Goal: Find specific page/section: Find specific page/section

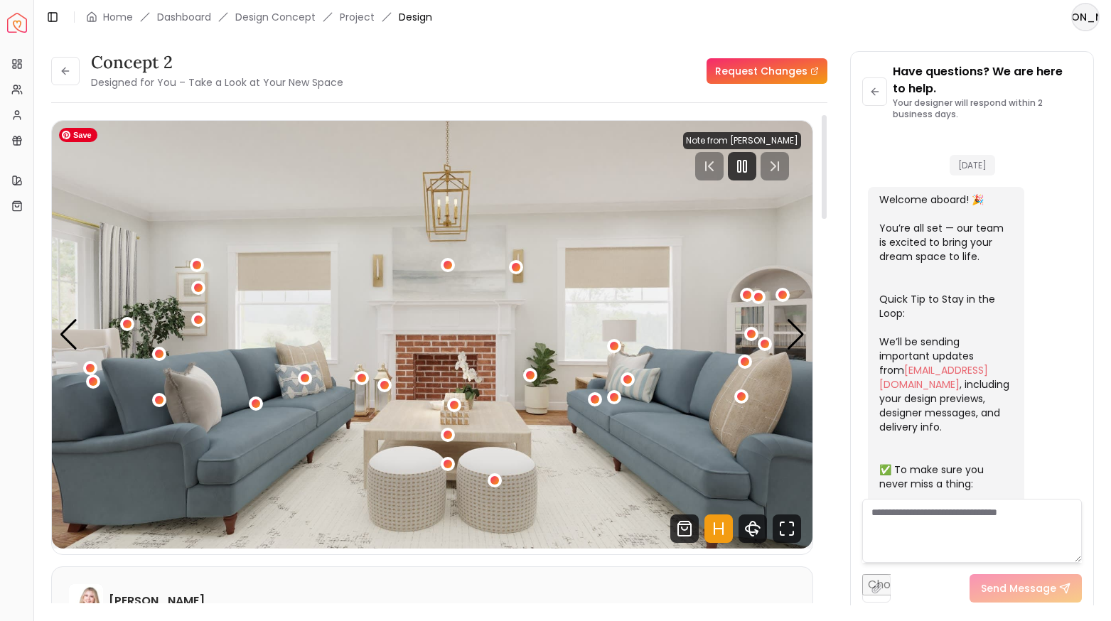
scroll to position [2252, 0]
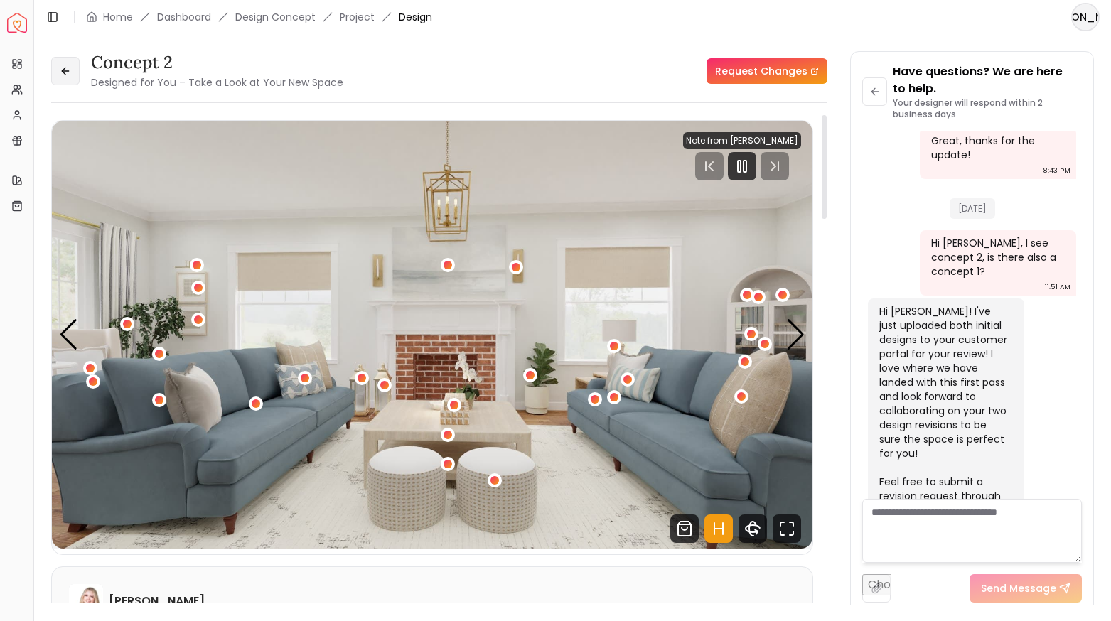
click at [65, 73] on icon at bounding box center [65, 70] width 11 height 11
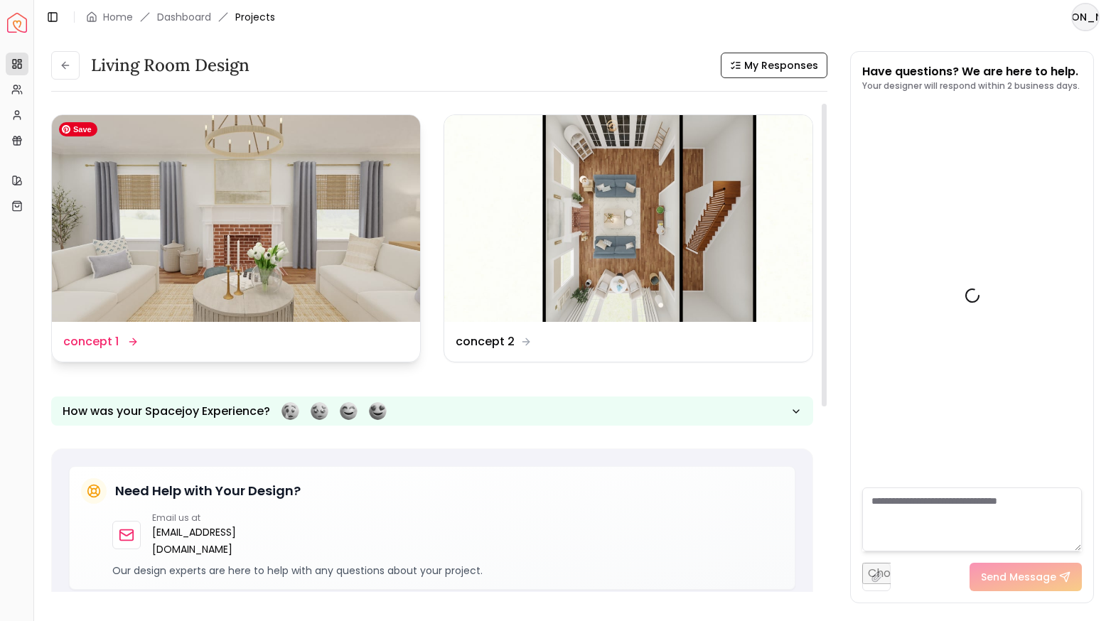
scroll to position [2234, 0]
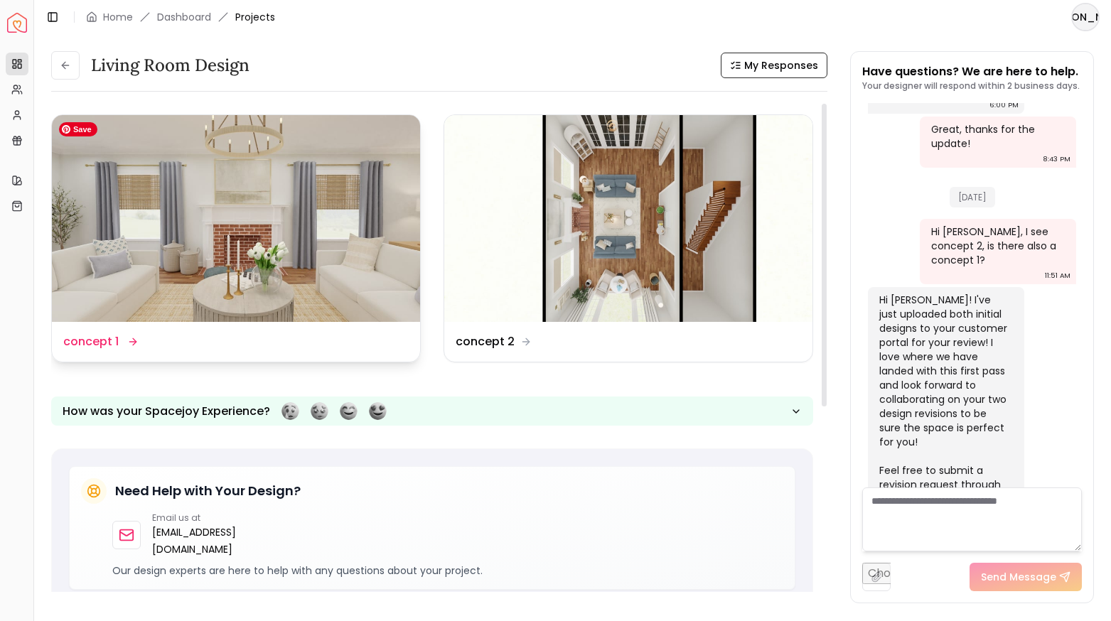
click at [262, 237] on img at bounding box center [236, 218] width 368 height 207
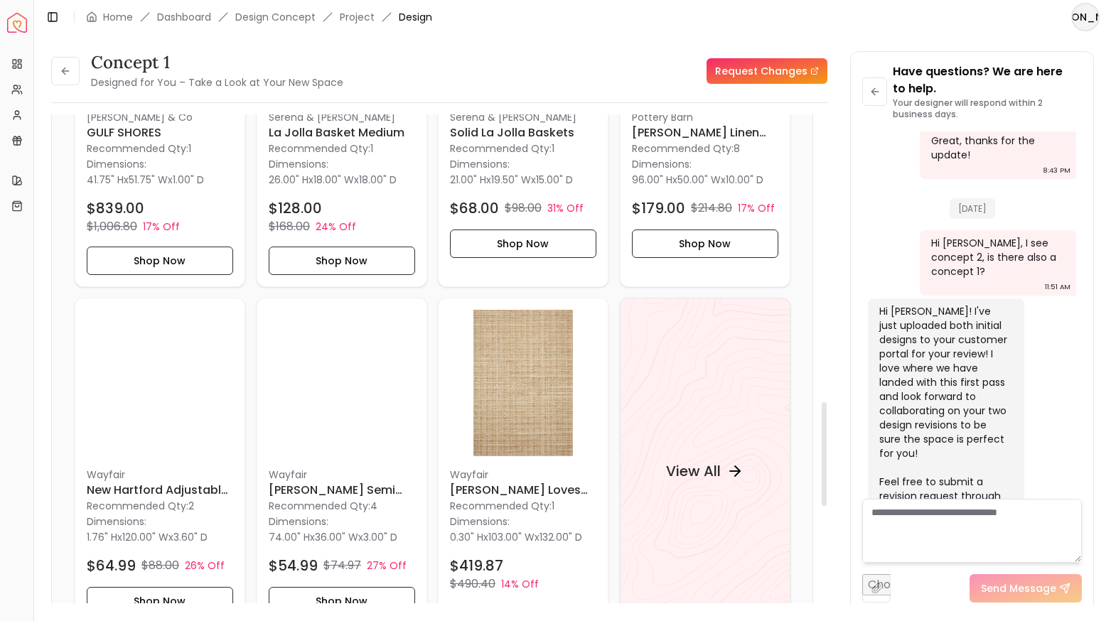
scroll to position [1358, 0]
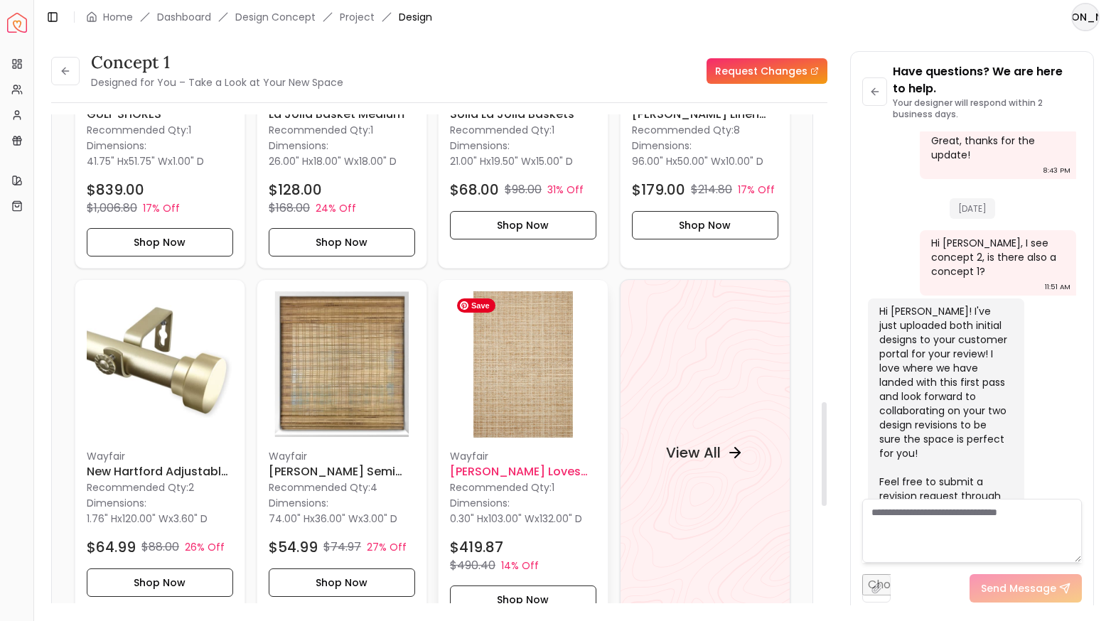
click at [527, 413] on img at bounding box center [523, 364] width 146 height 146
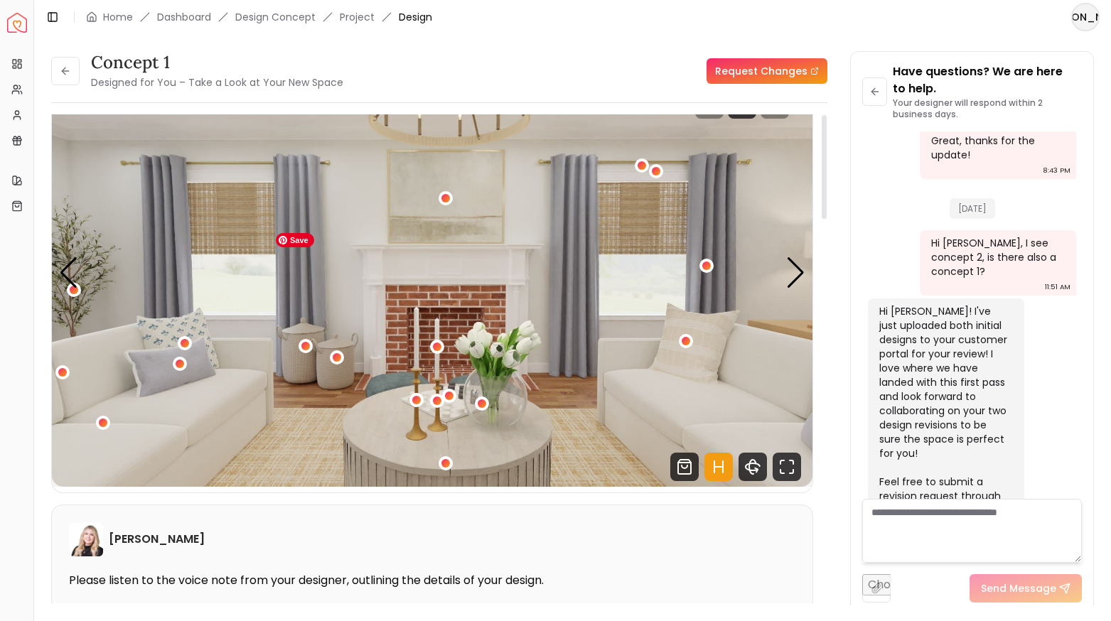
scroll to position [0, 0]
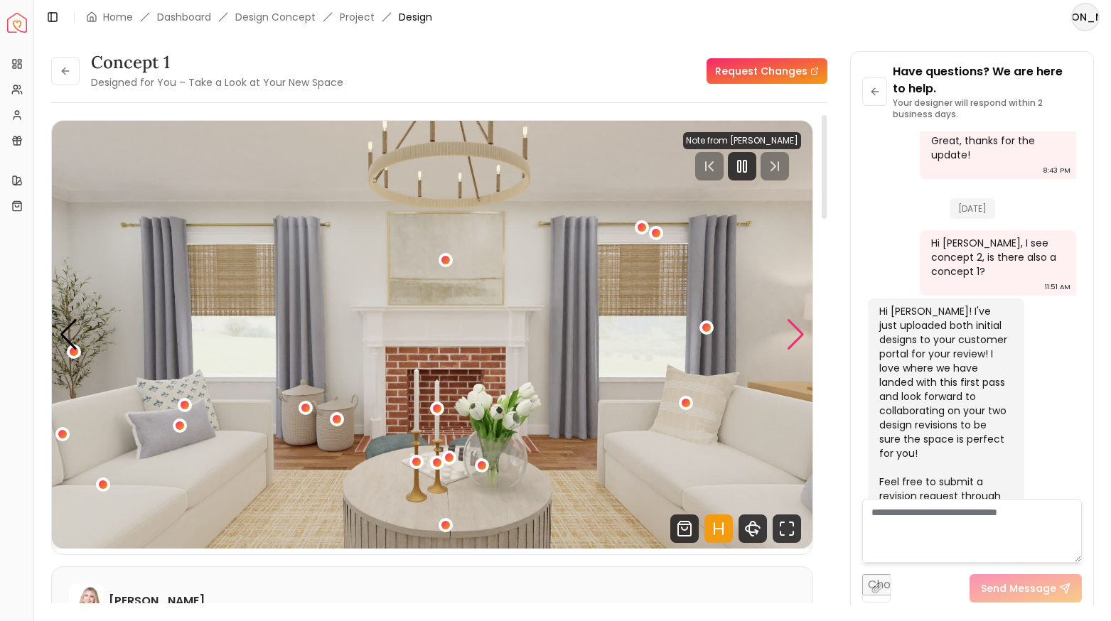
click at [803, 331] on div "Next slide" at bounding box center [795, 334] width 19 height 31
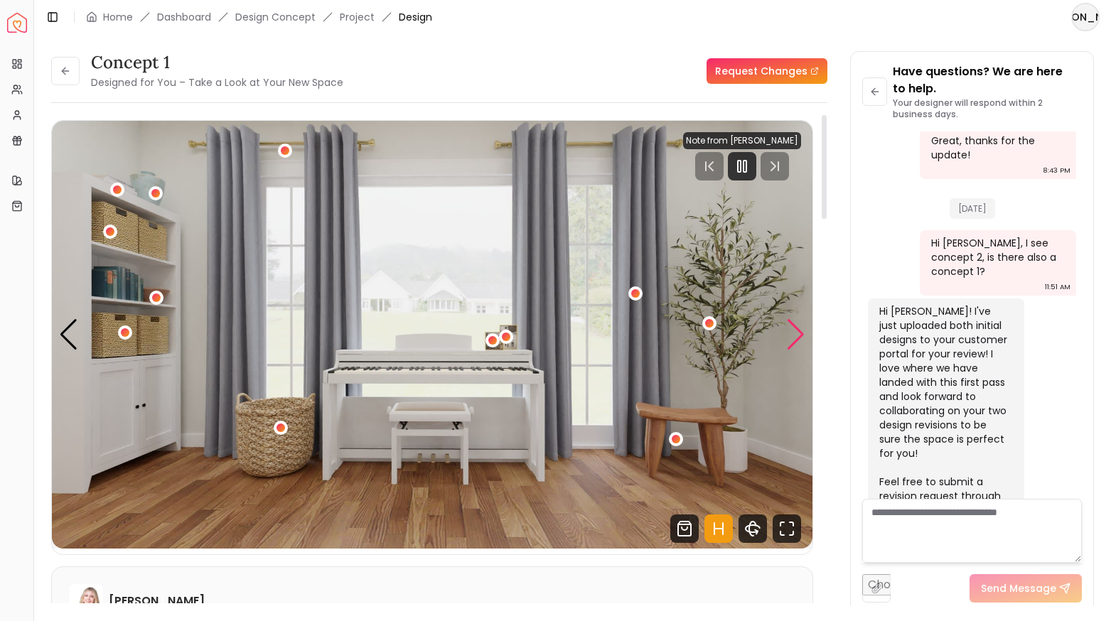
click at [803, 331] on div "Next slide" at bounding box center [795, 334] width 19 height 31
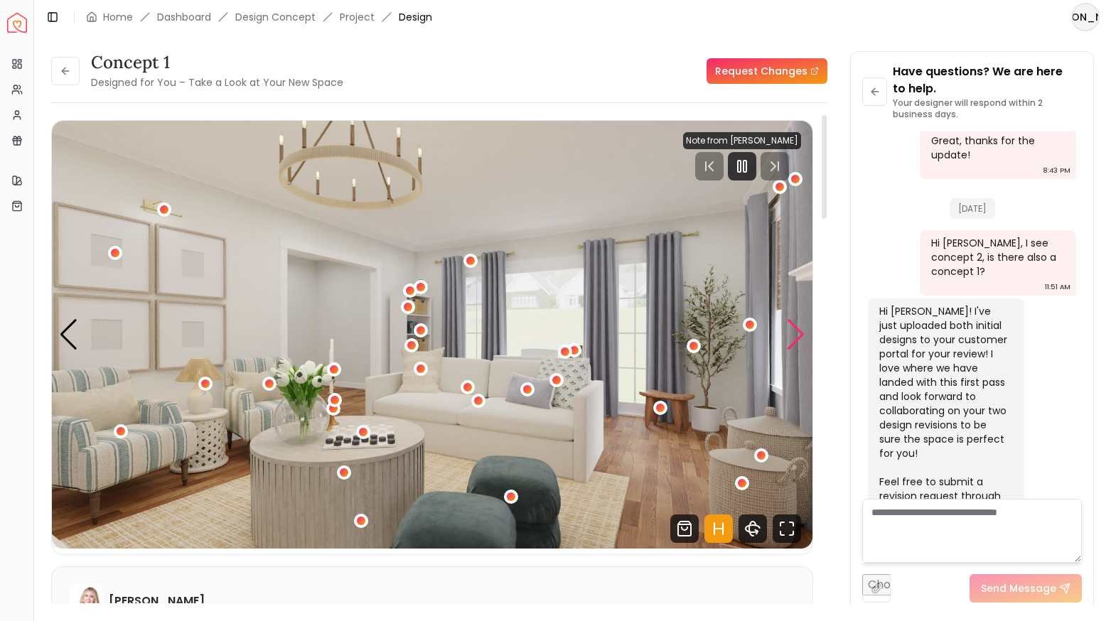
click at [803, 331] on div "Next slide" at bounding box center [795, 334] width 19 height 31
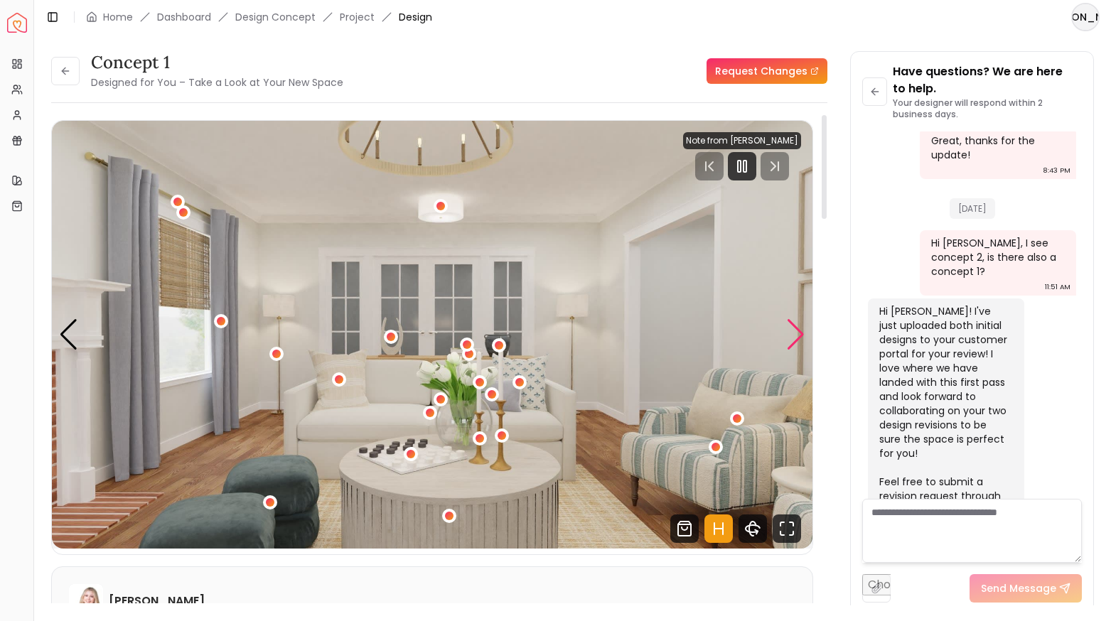
click at [803, 331] on div "Next slide" at bounding box center [795, 334] width 19 height 31
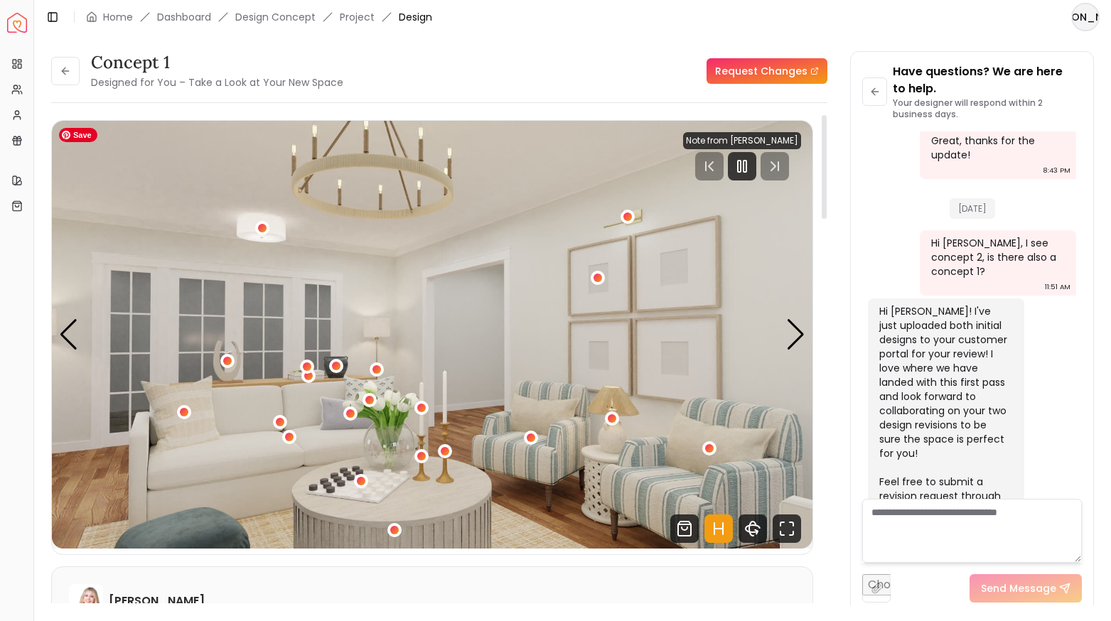
click at [208, 345] on img "5 / 7" at bounding box center [432, 335] width 761 height 428
click at [788, 525] on icon "Fullscreen" at bounding box center [787, 529] width 28 height 28
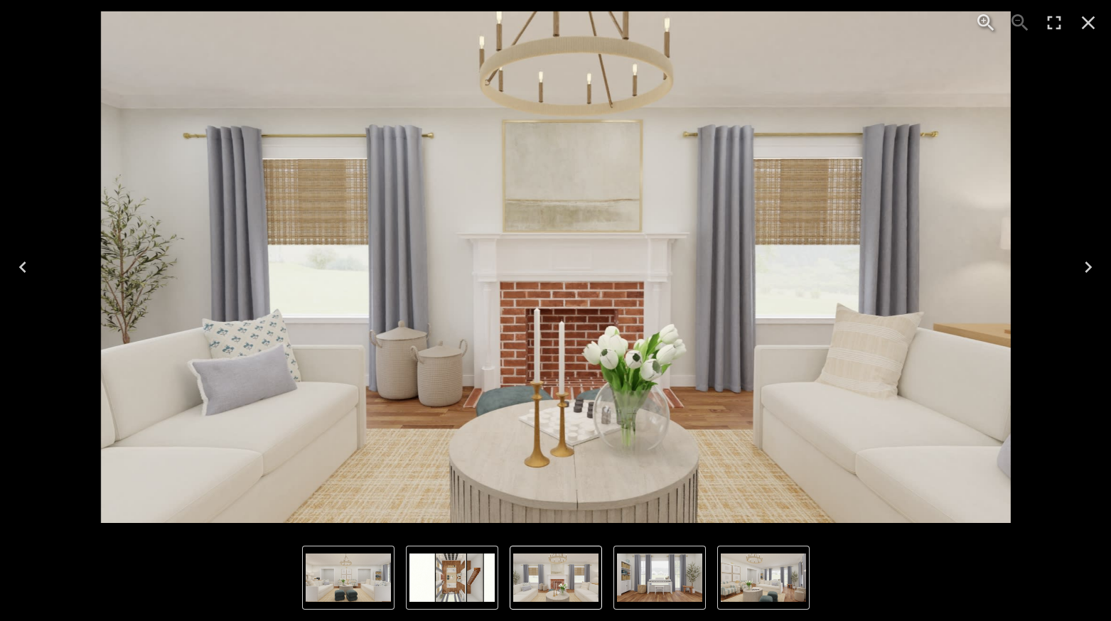
click at [42, 21] on div "1 of 7" at bounding box center [555, 267] width 1088 height 512
click at [456, 582] on img "7 of 7" at bounding box center [451, 578] width 85 height 48
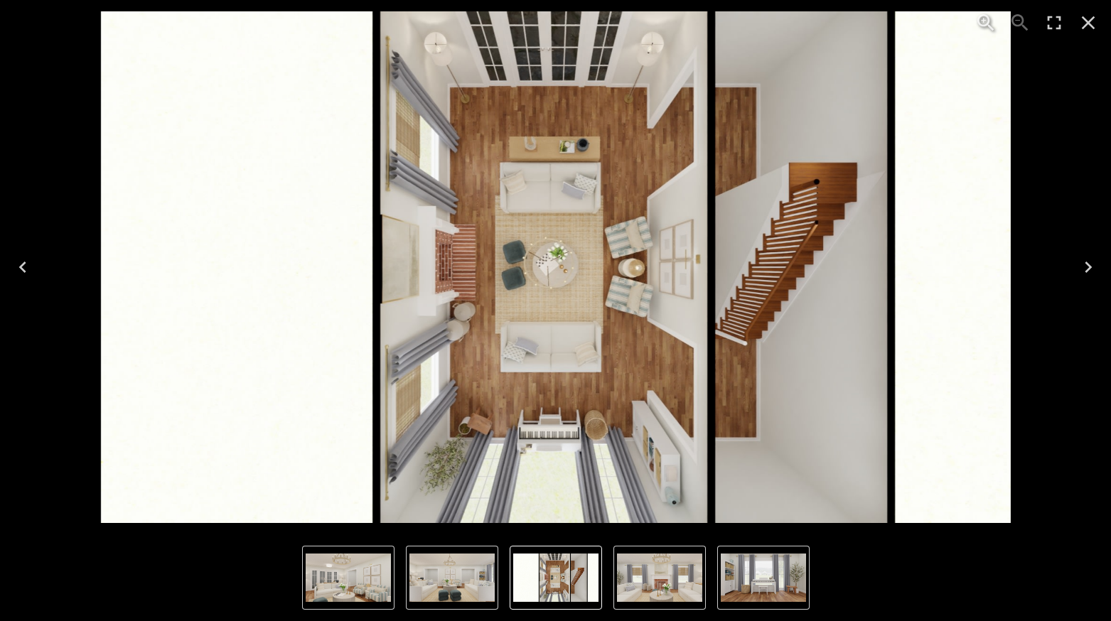
click at [568, 264] on img "7 of 7" at bounding box center [556, 267] width 910 height 512
click at [546, 310] on img "7 of 7" at bounding box center [556, 267] width 910 height 512
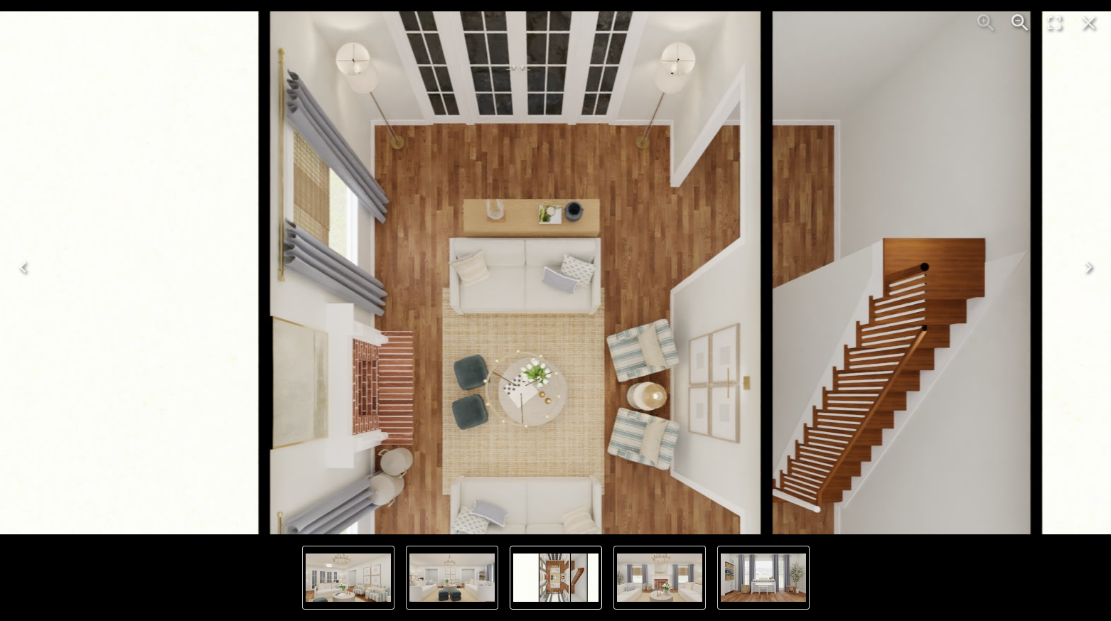
drag, startPoint x: 564, startPoint y: 217, endPoint x: 537, endPoint y: 396, distance: 181.2
click at [537, 396] on img "7 of 7" at bounding box center [533, 395] width 1365 height 768
click at [1078, 20] on icon "Close" at bounding box center [1088, 22] width 23 height 23
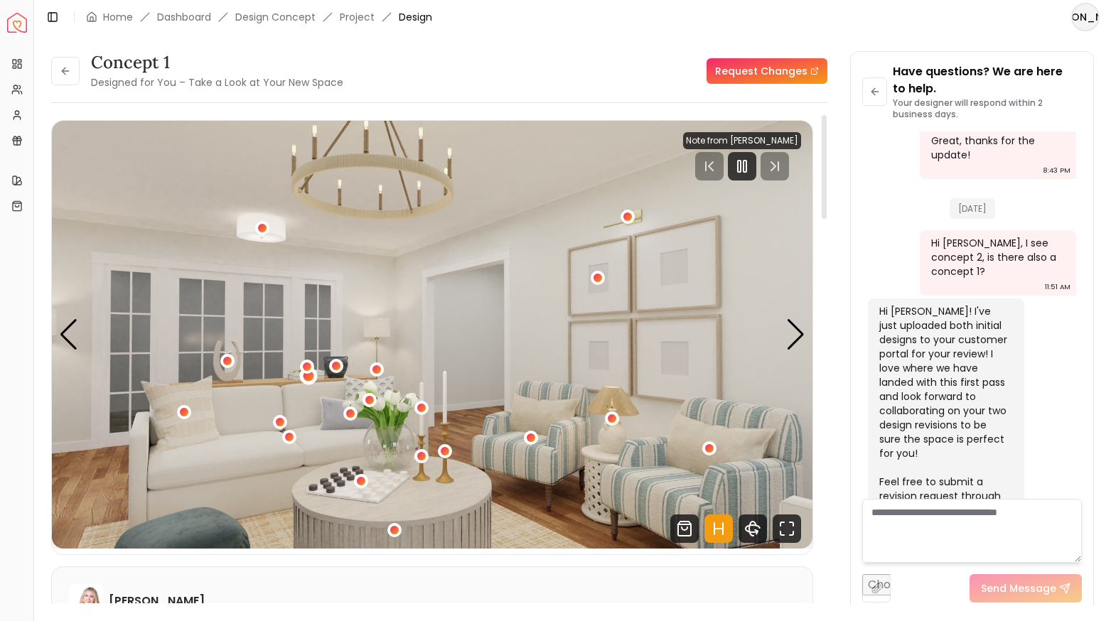
click at [309, 378] on div "5 / 7" at bounding box center [309, 375] width 11 height 11
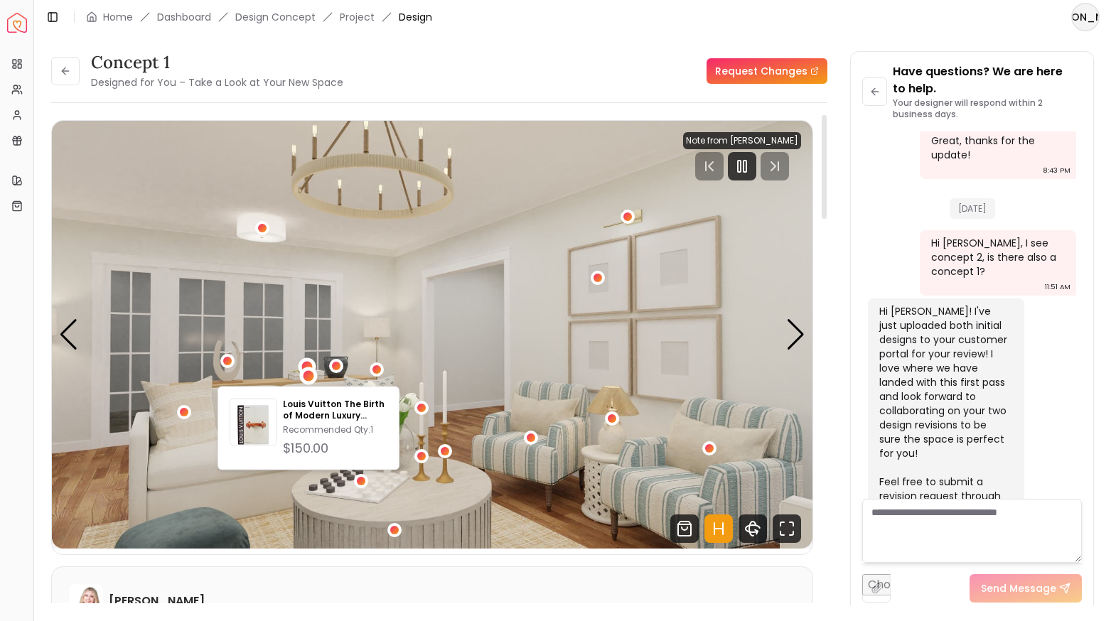
click at [307, 363] on div "5 / 7" at bounding box center [307, 366] width 11 height 11
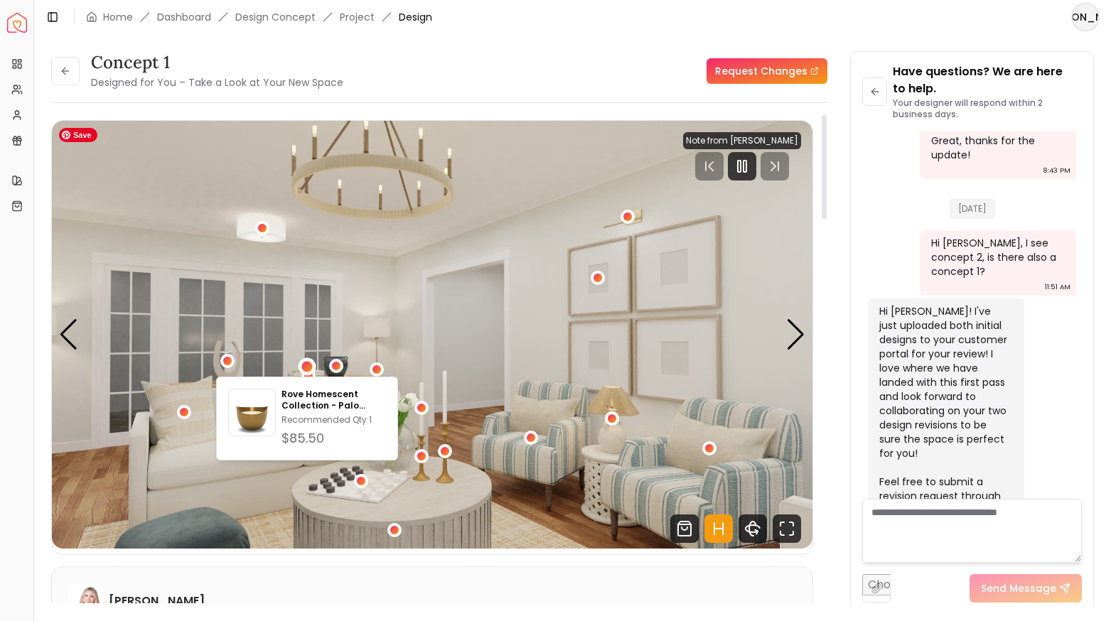
click at [345, 363] on img "5 / 7" at bounding box center [432, 335] width 761 height 428
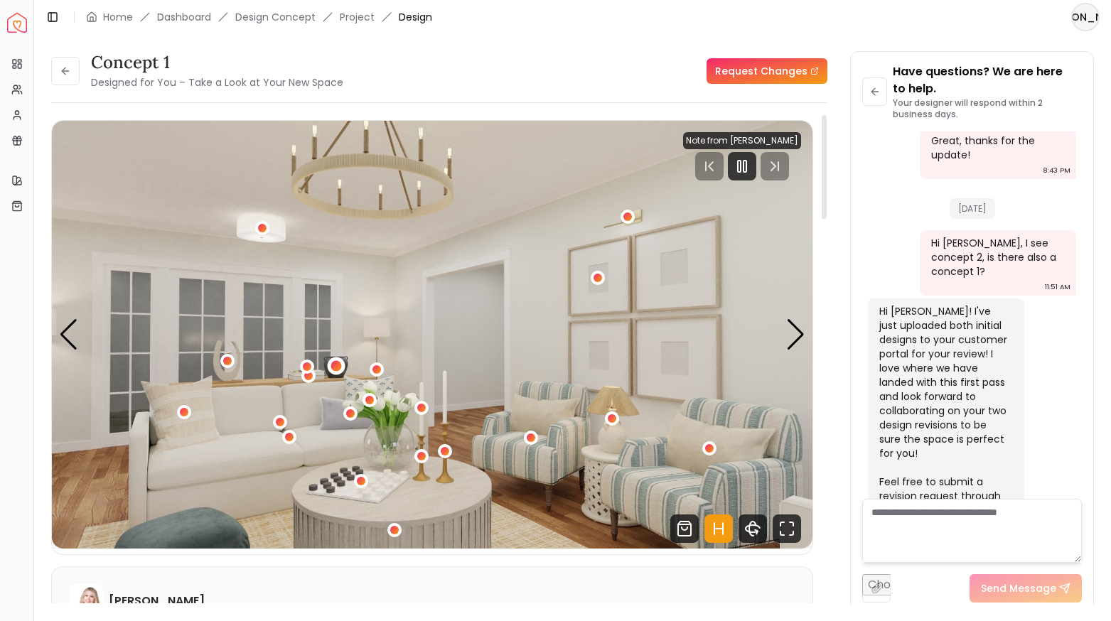
click at [338, 370] on div "5 / 7" at bounding box center [336, 366] width 11 height 11
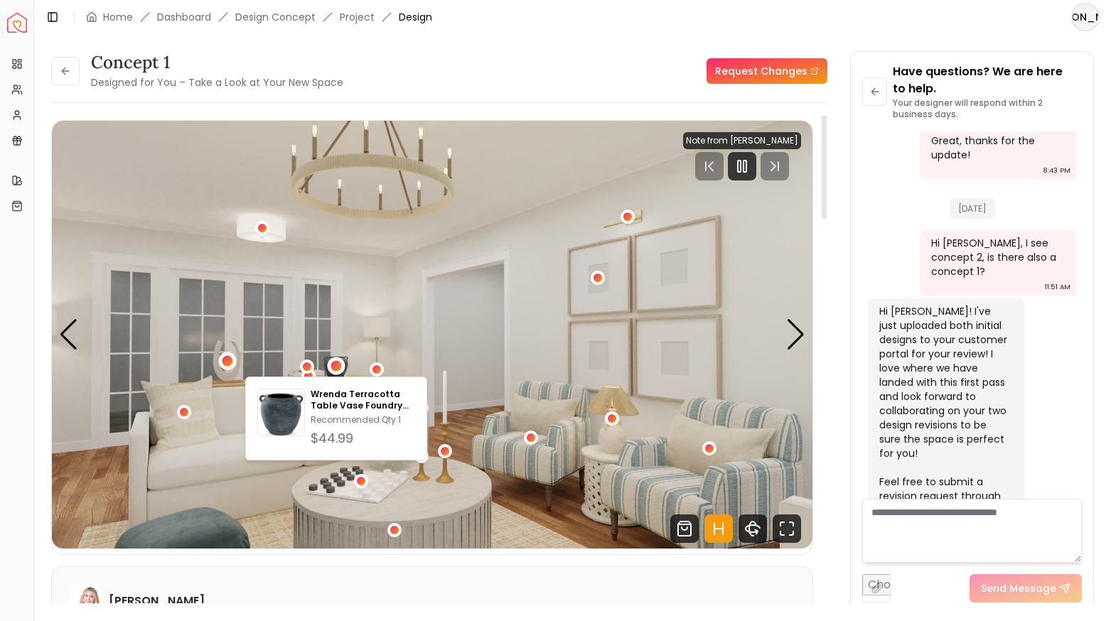
click at [226, 364] on div "5 / 7" at bounding box center [227, 361] width 11 height 11
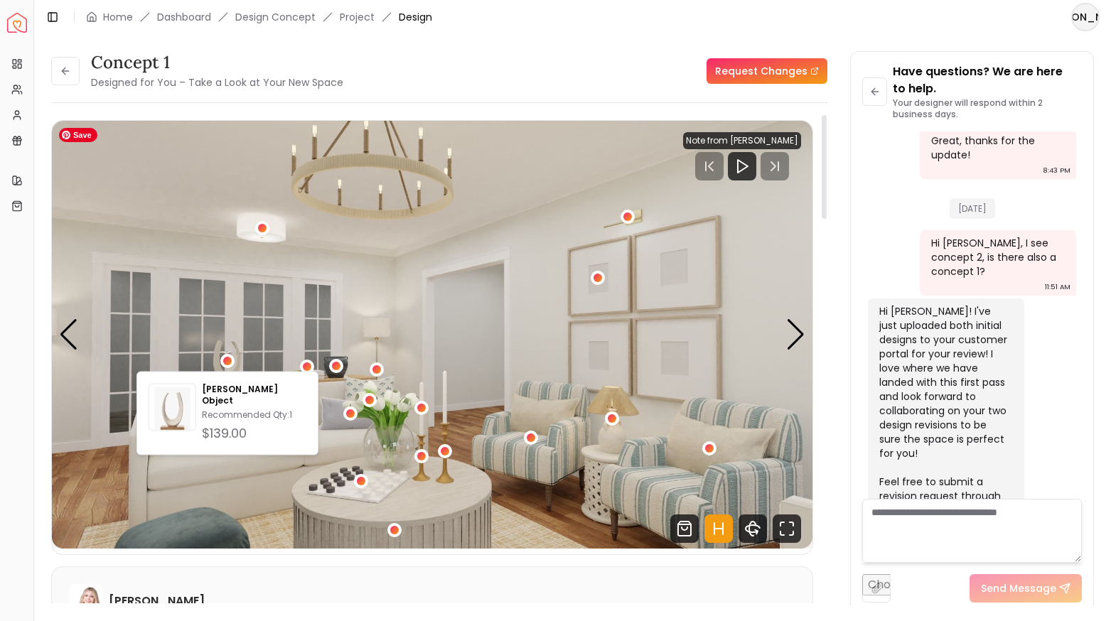
click at [315, 449] on img "5 / 7" at bounding box center [432, 335] width 761 height 428
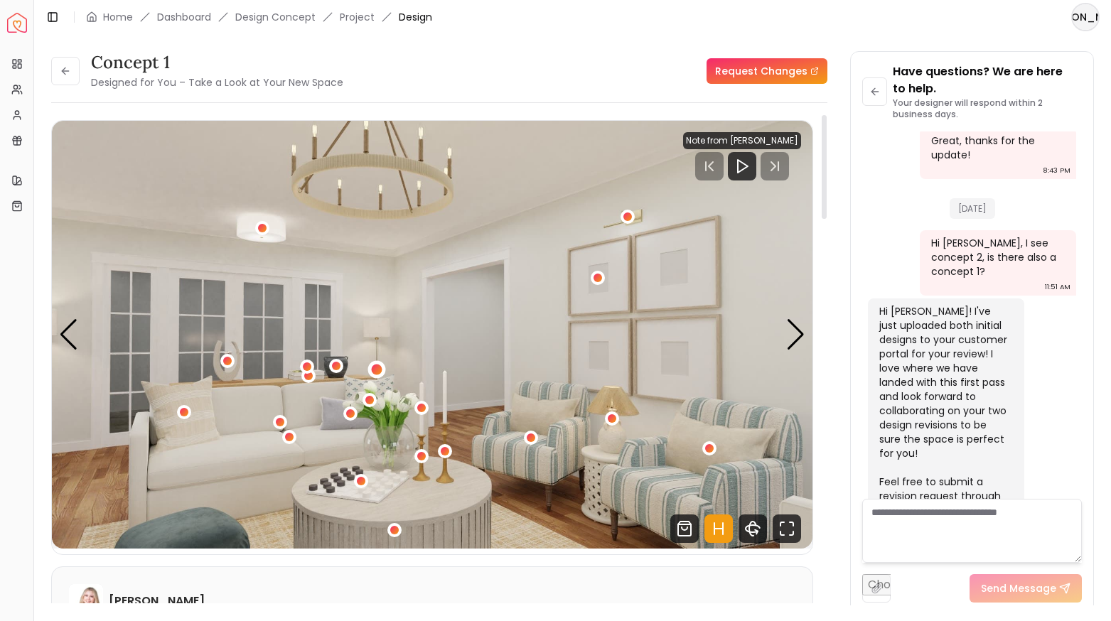
click at [376, 370] on div "5 / 7" at bounding box center [376, 370] width 11 height 11
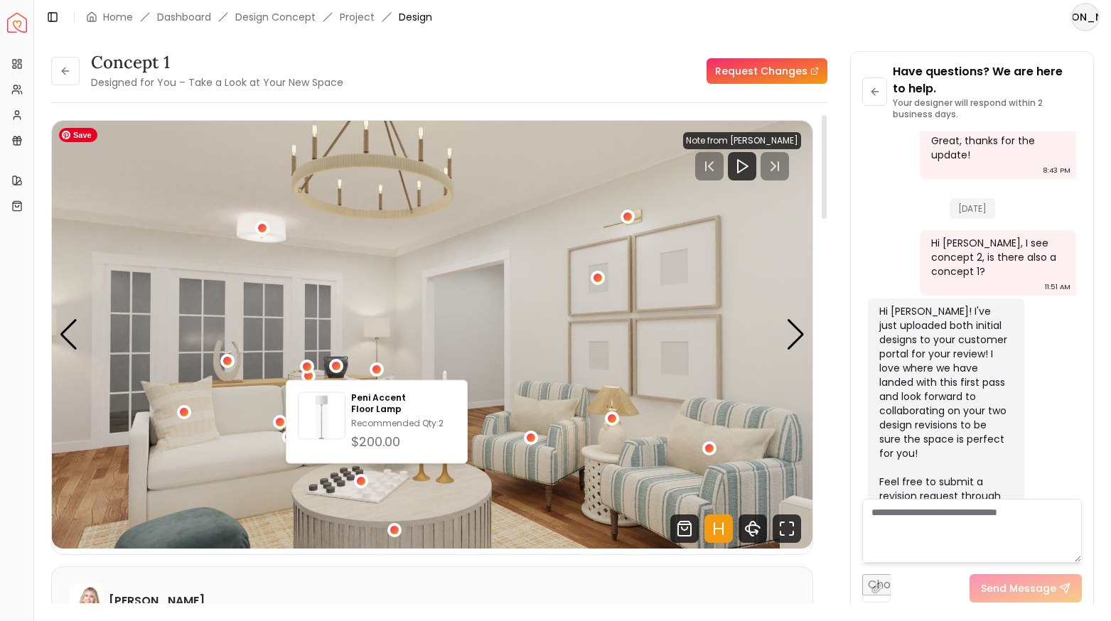
click at [354, 516] on img "5 / 7" at bounding box center [432, 335] width 761 height 428
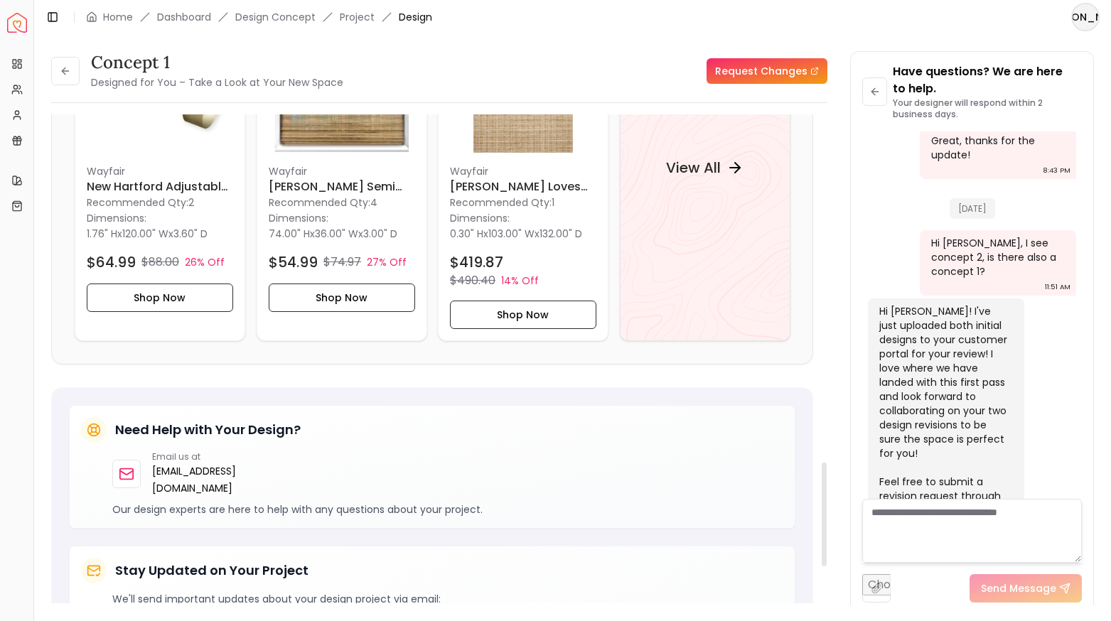
scroll to position [1602, 0]
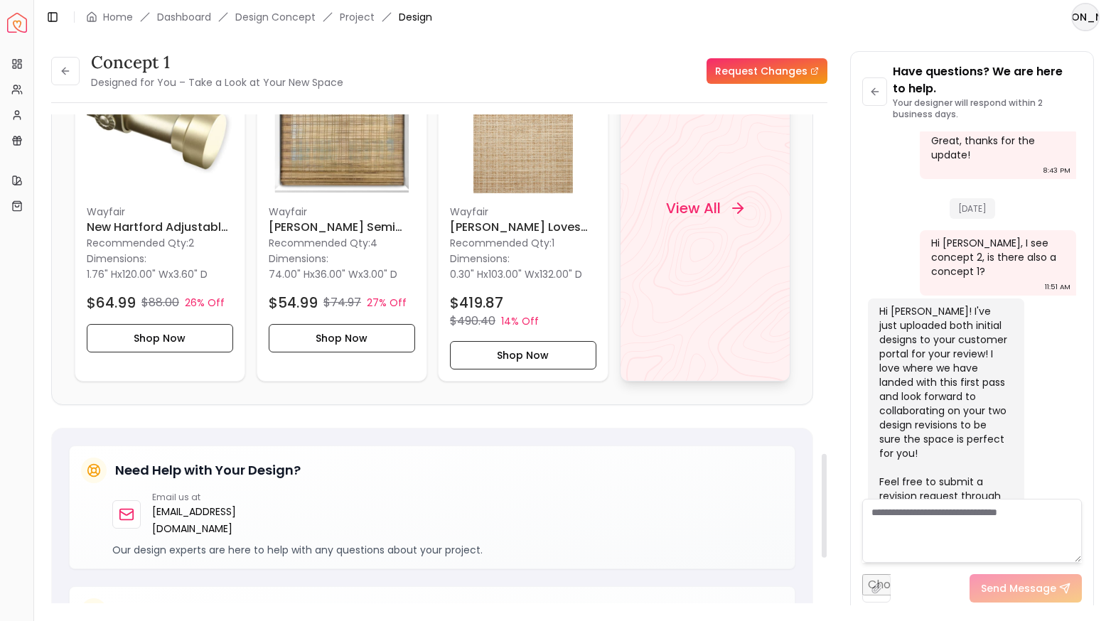
click at [691, 243] on div "View All" at bounding box center [705, 208] width 171 height 347
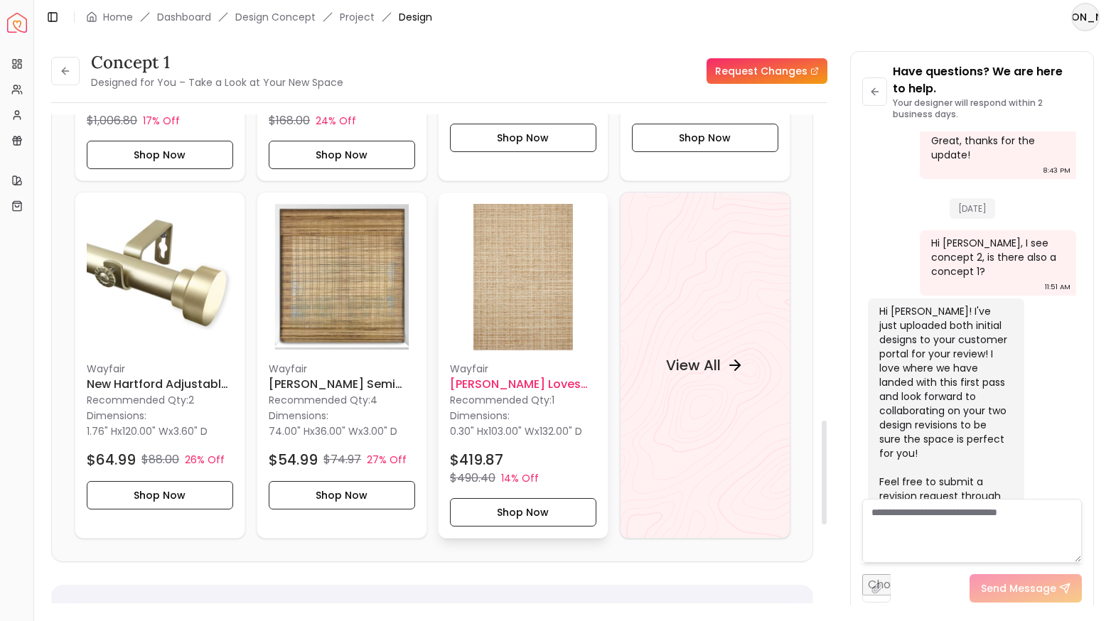
scroll to position [1369, 0]
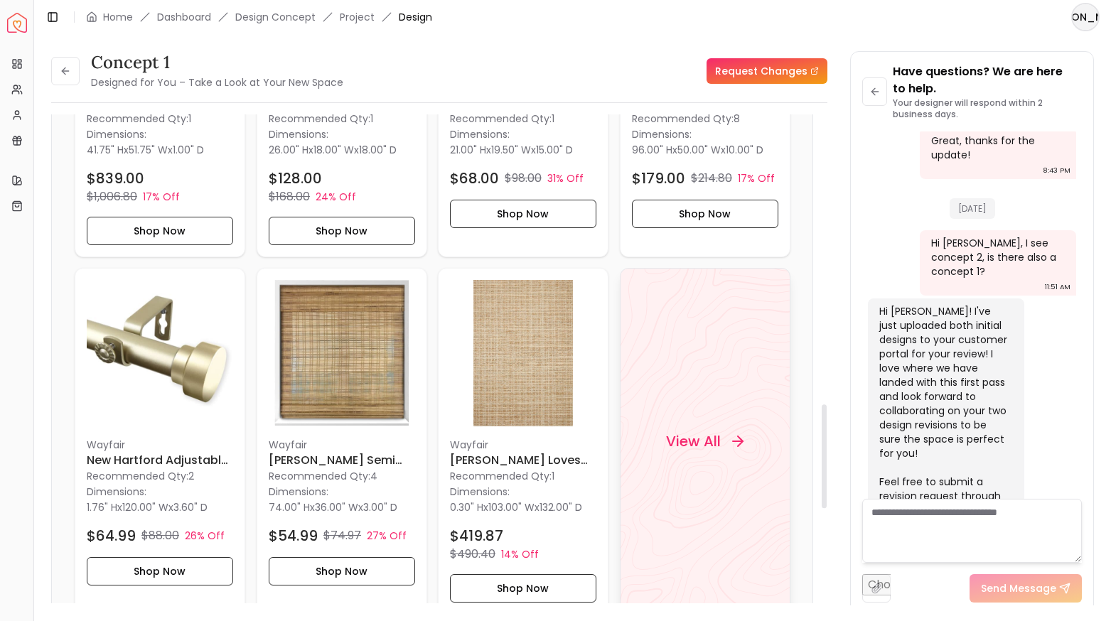
click at [710, 434] on h4 "View All" at bounding box center [693, 442] width 55 height 20
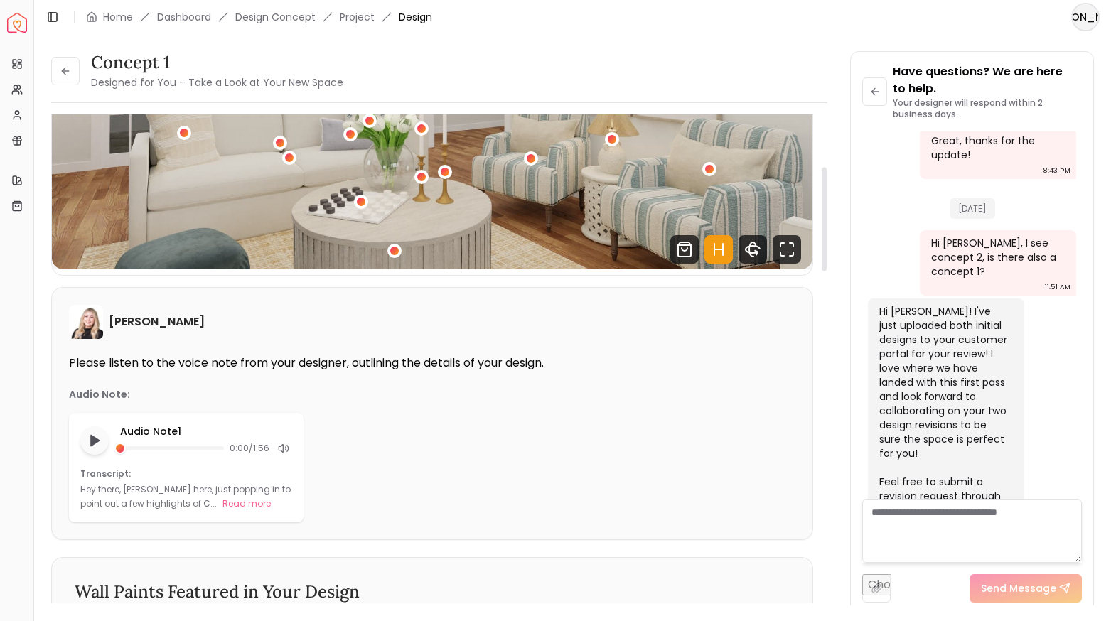
scroll to position [0, 0]
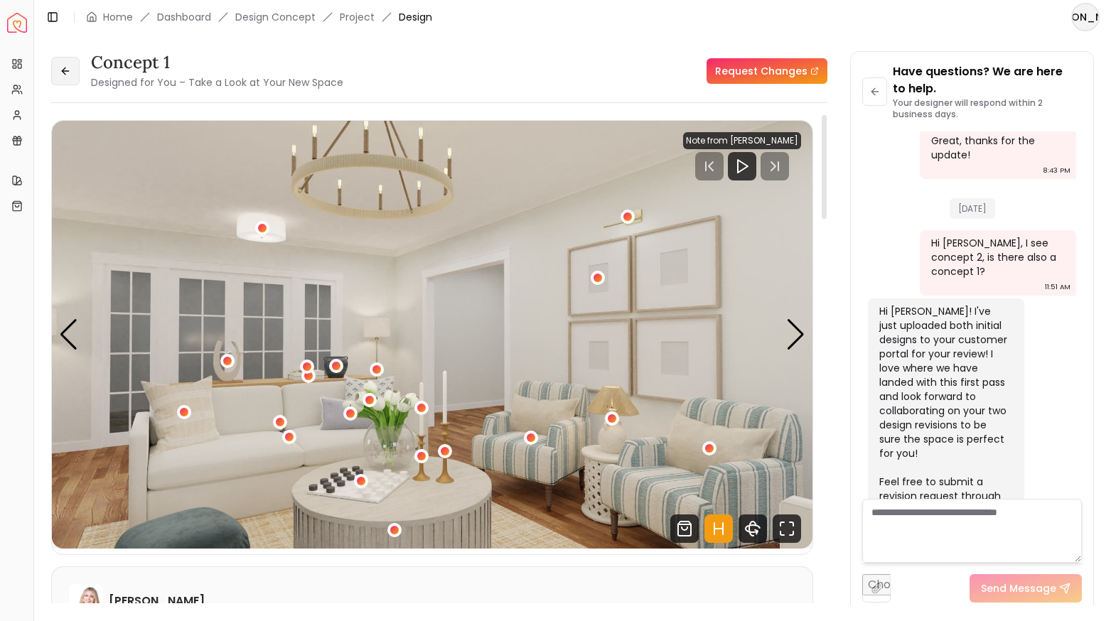
click at [65, 70] on icon at bounding box center [65, 70] width 11 height 11
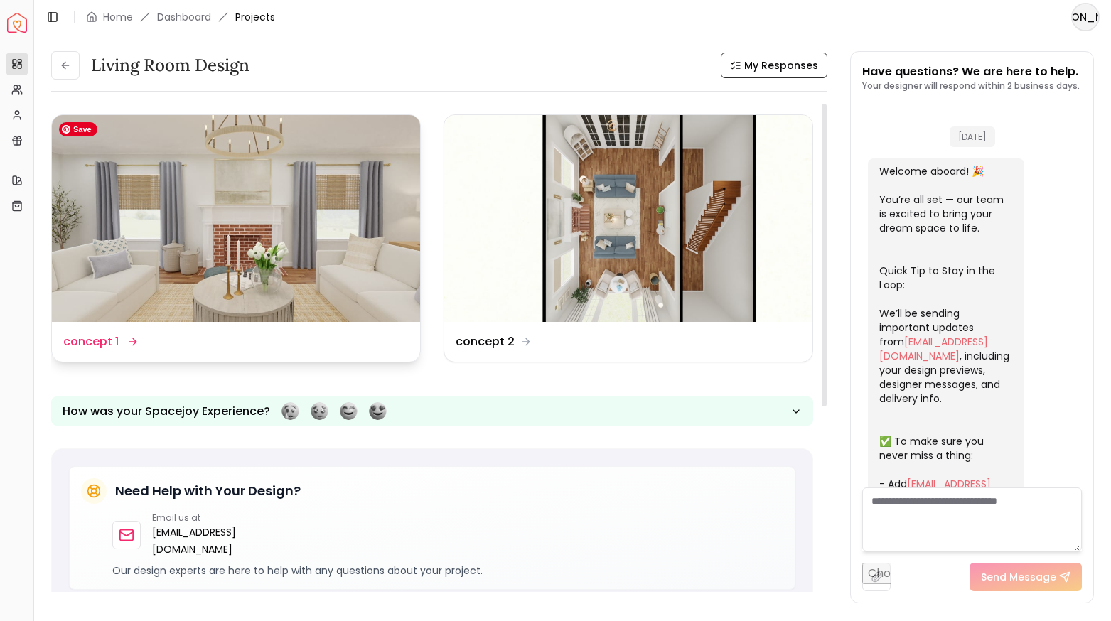
scroll to position [2234, 0]
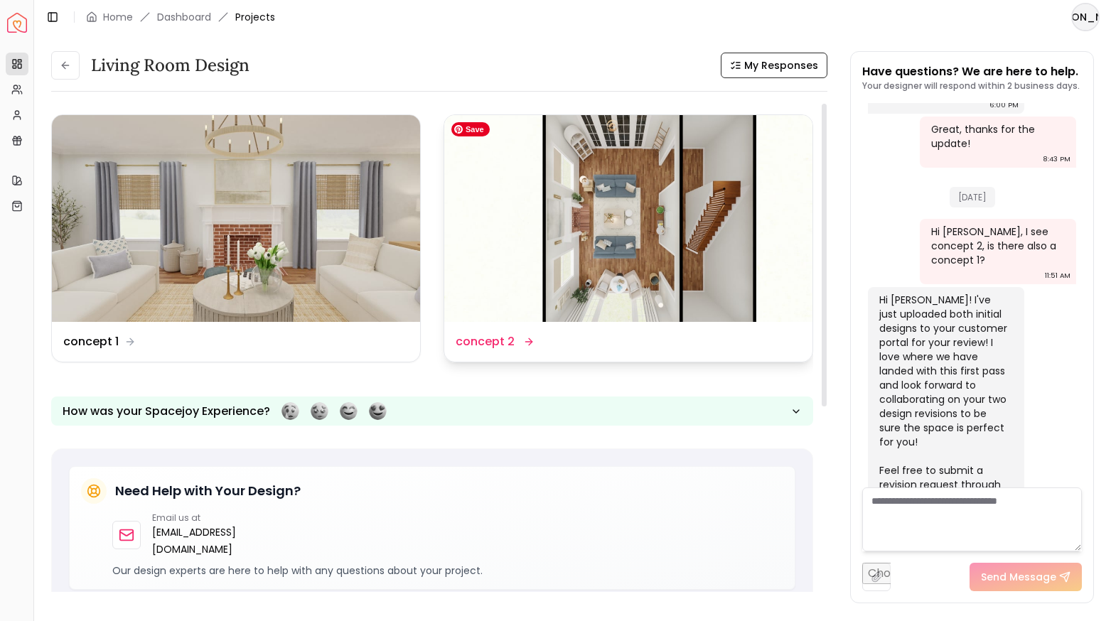
click at [626, 249] on img at bounding box center [628, 218] width 368 height 207
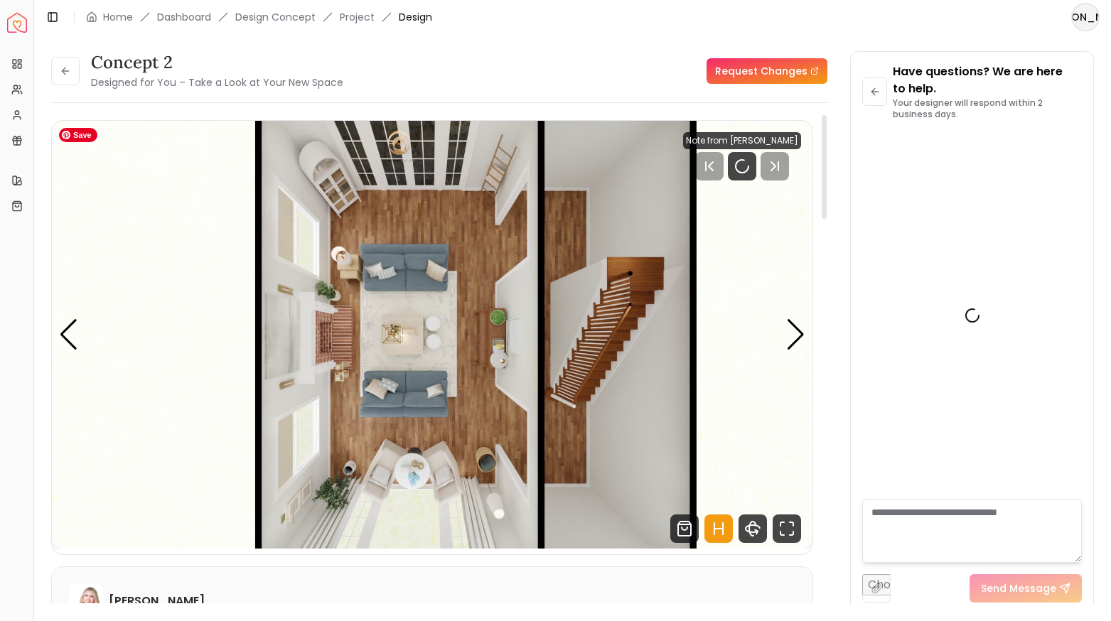
scroll to position [2252, 0]
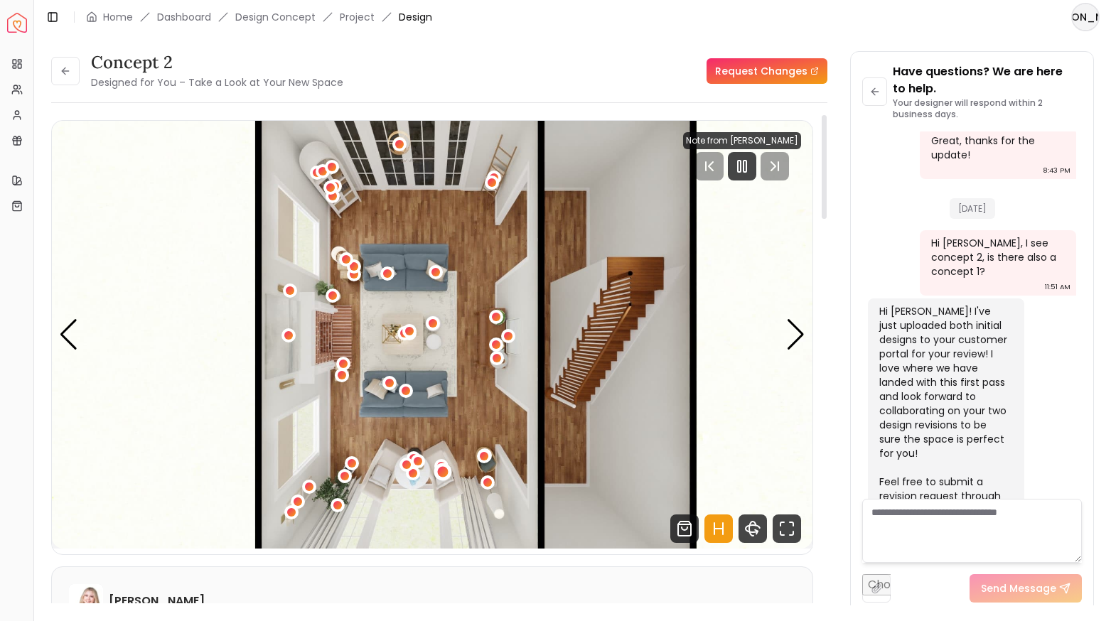
click at [445, 473] on div "1 / 5" at bounding box center [443, 472] width 11 height 11
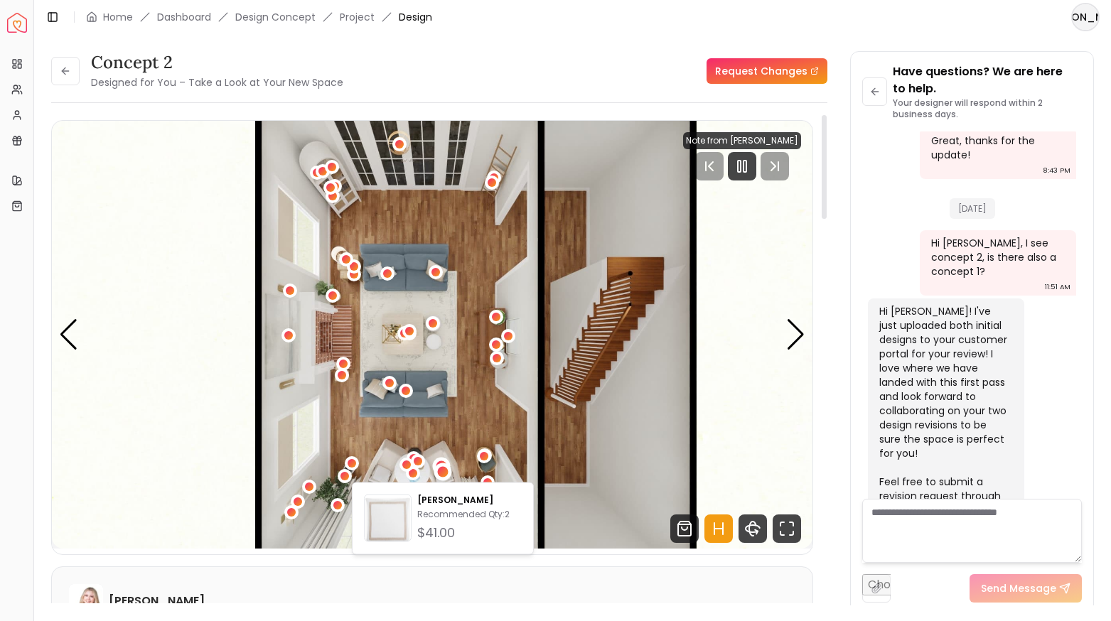
click at [441, 458] on div "1 / 5" at bounding box center [441, 467] width 18 height 18
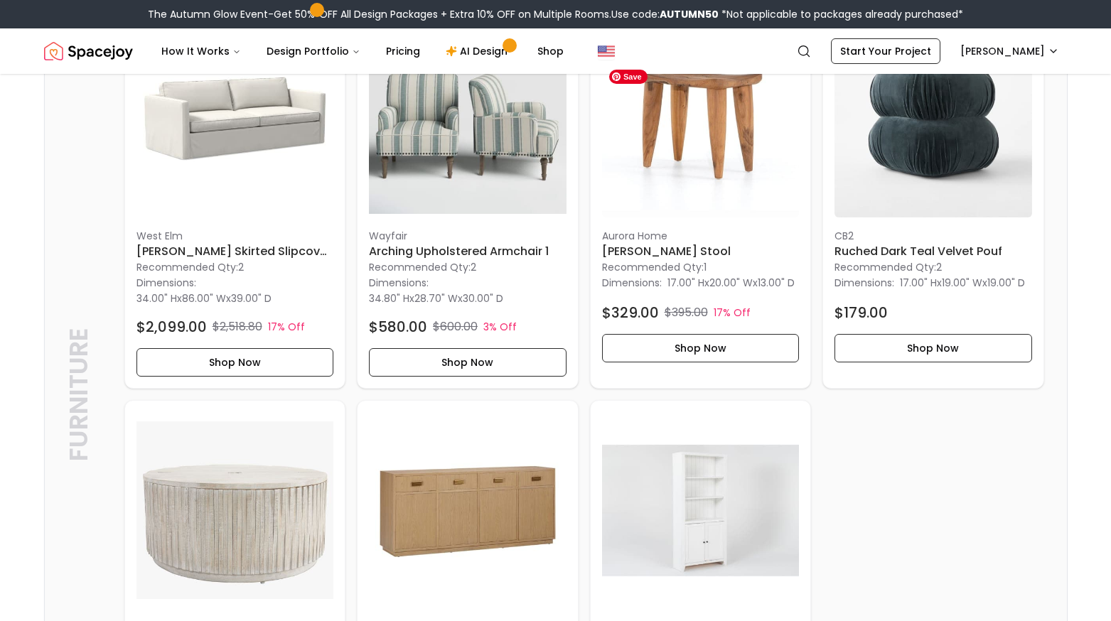
scroll to position [3708, 0]
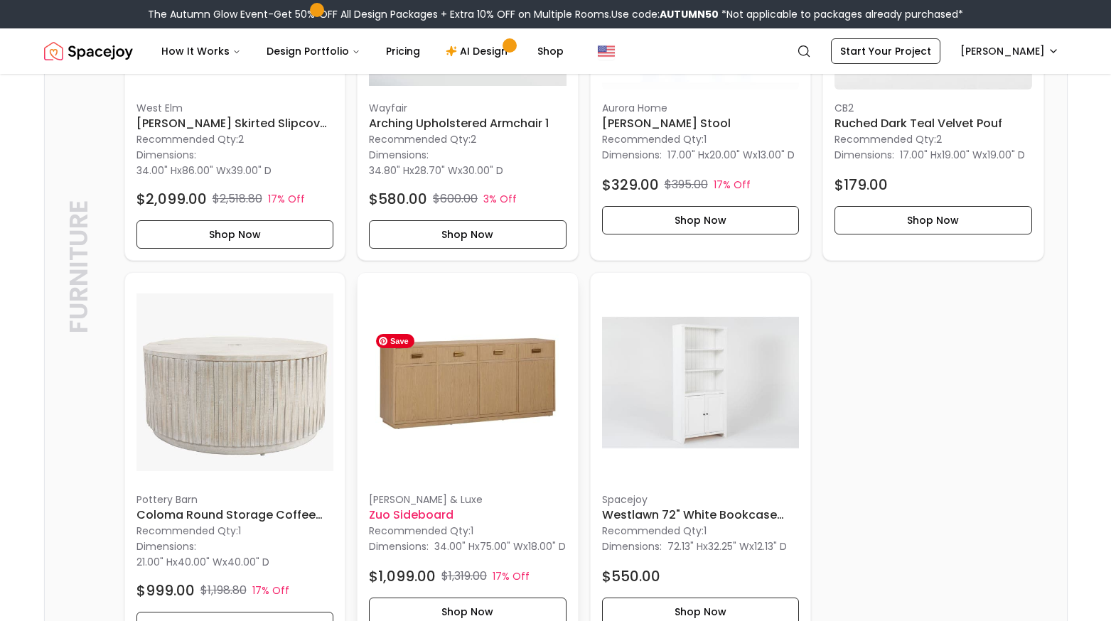
click at [466, 399] on img at bounding box center [468, 383] width 198 height 198
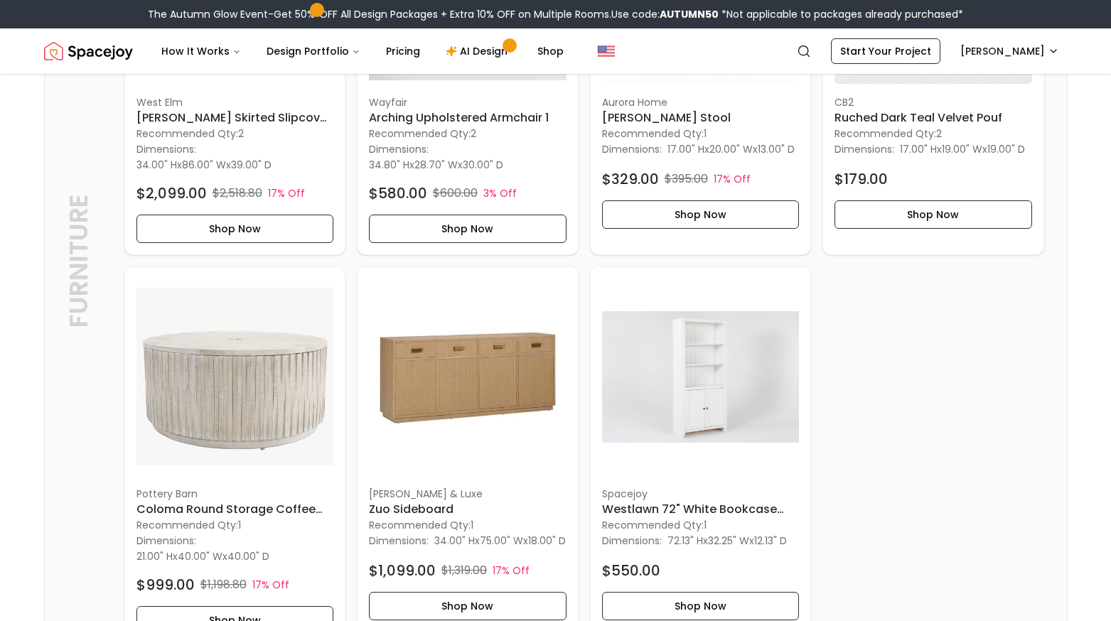
scroll to position [3791, 0]
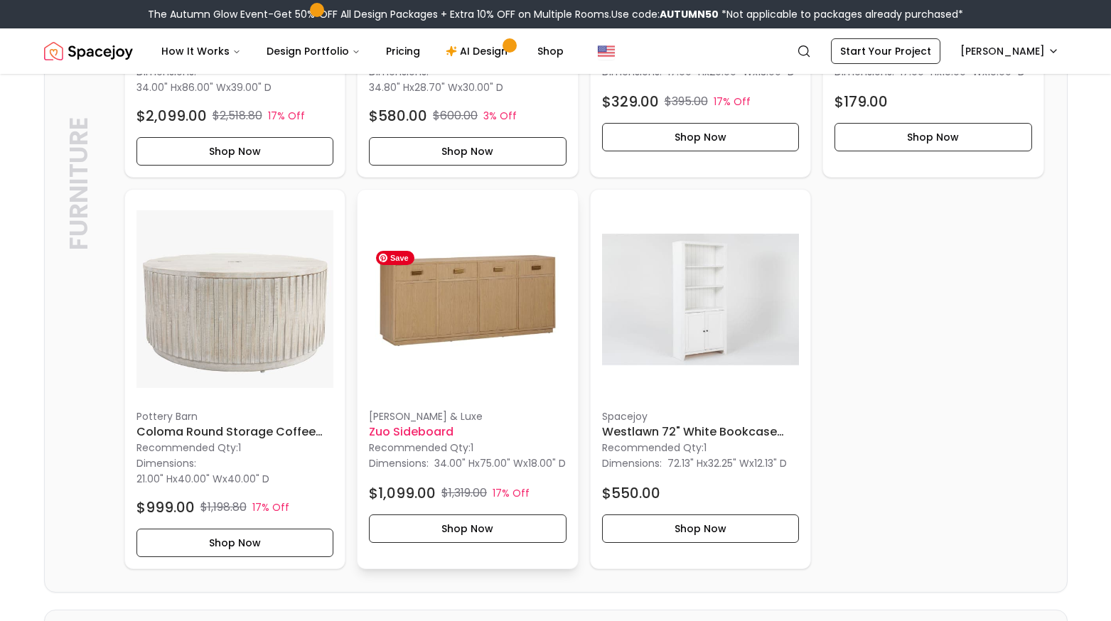
click at [489, 330] on img at bounding box center [468, 300] width 198 height 198
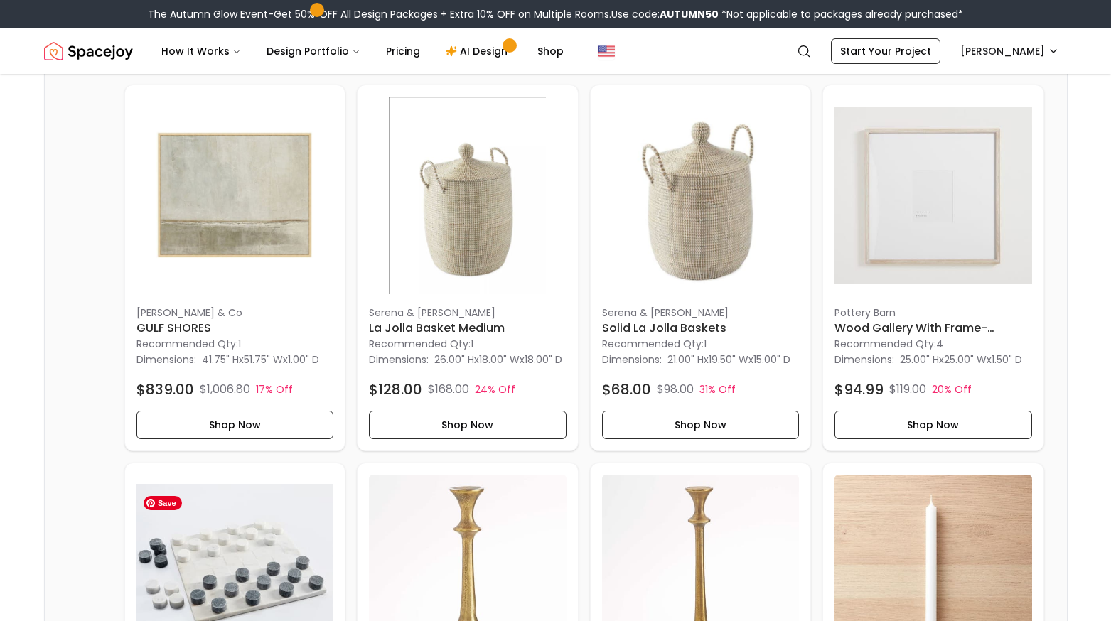
scroll to position [0, 0]
